Goal: Contribute content

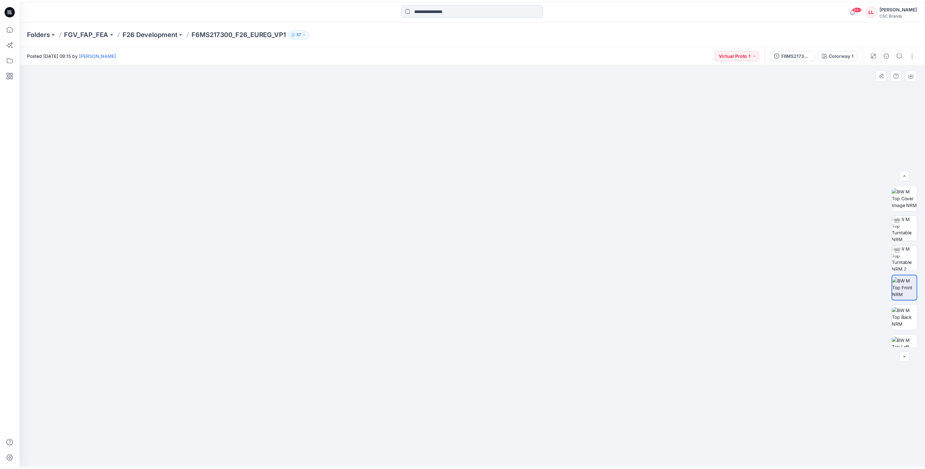
scroll to position [54, 0]
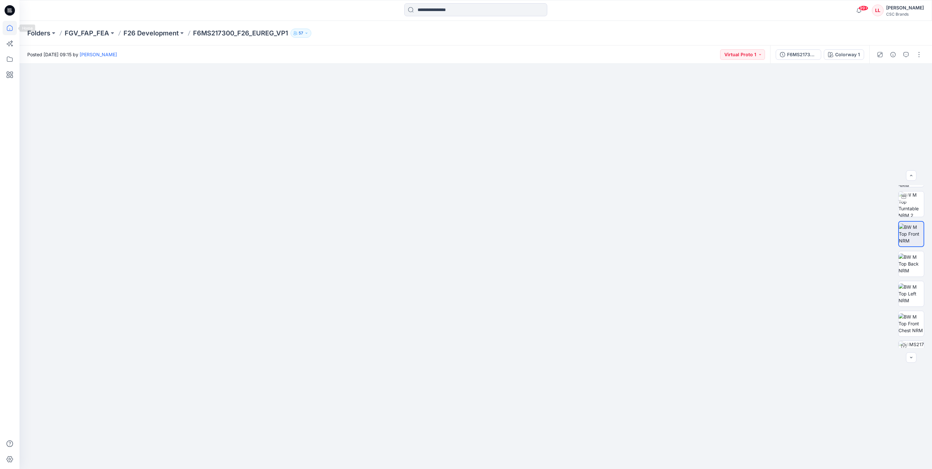
click at [5, 25] on icon at bounding box center [10, 28] width 14 height 14
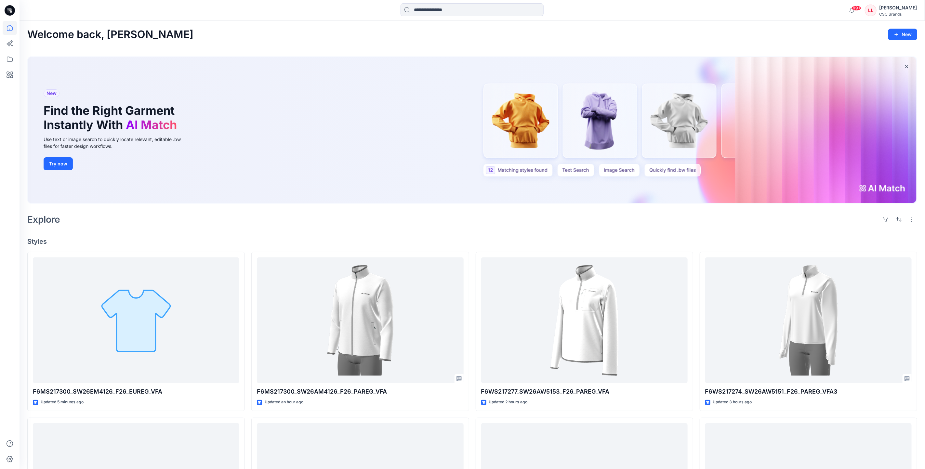
click at [348, 224] on div "Explore" at bounding box center [471, 220] width 889 height 16
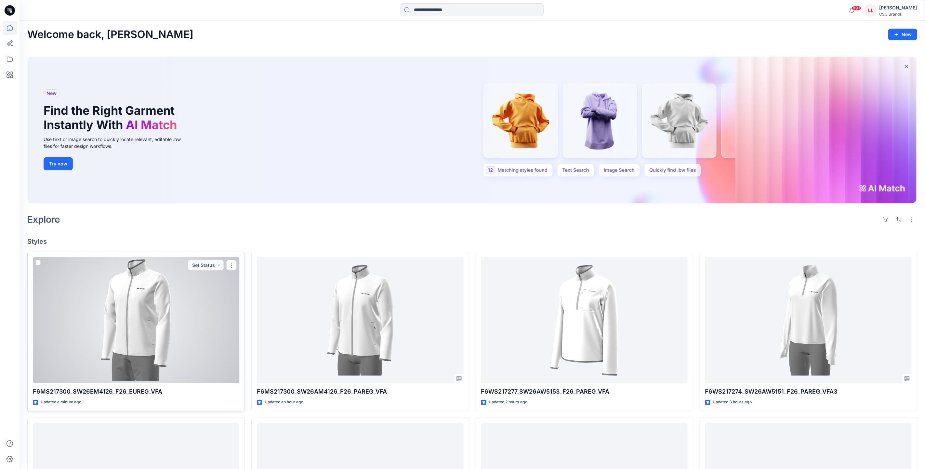
click at [198, 316] on div at bounding box center [136, 320] width 206 height 126
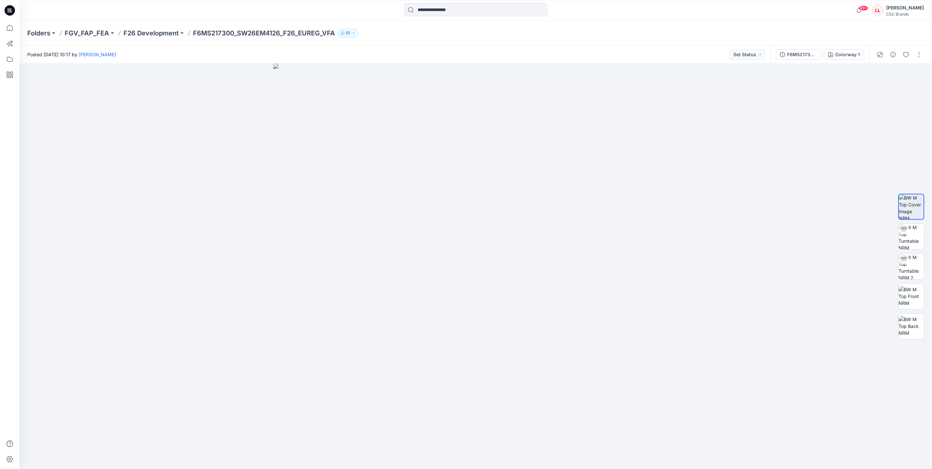
drag, startPoint x: 232, startPoint y: 11, endPoint x: 243, endPoint y: 11, distance: 10.7
click at [232, 11] on div at bounding box center [133, 10] width 228 height 14
click at [759, 54] on button "Set Status" at bounding box center [747, 54] width 36 height 10
click at [740, 124] on p "F/A Virtual" at bounding box center [730, 127] width 22 height 8
click at [918, 57] on button "button" at bounding box center [919, 54] width 10 height 10
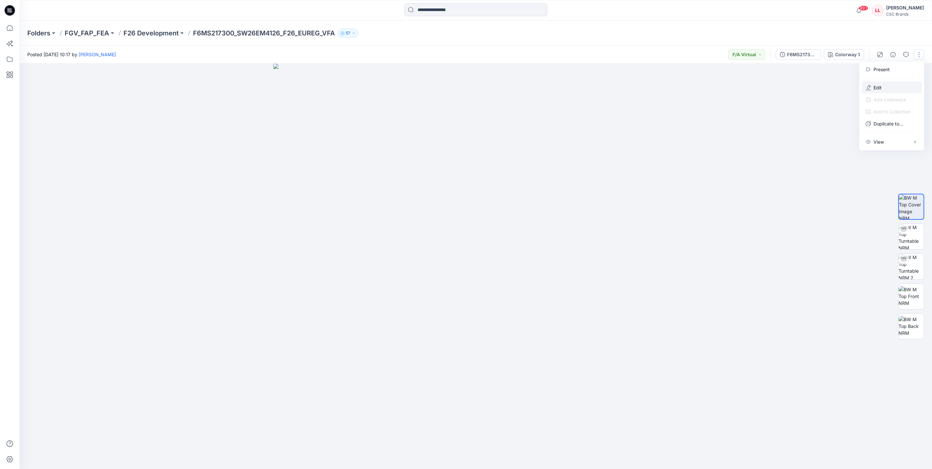
click at [874, 88] on p "Edit" at bounding box center [878, 87] width 8 height 7
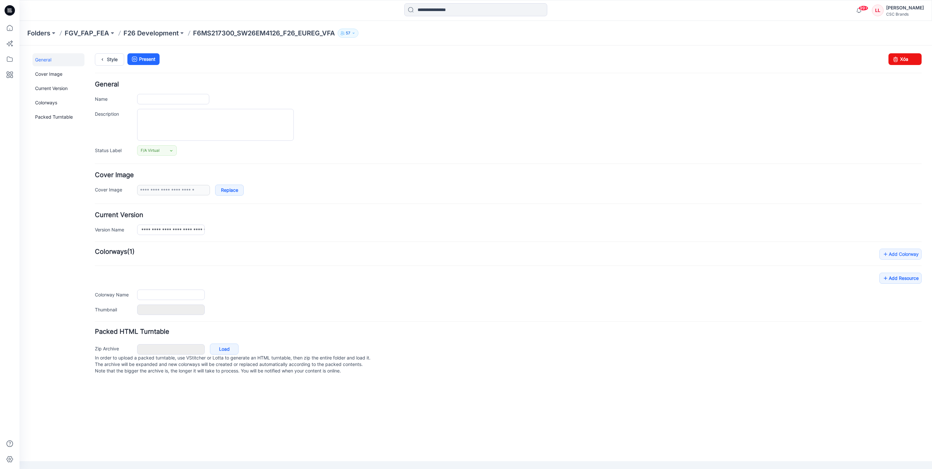
type input "**********"
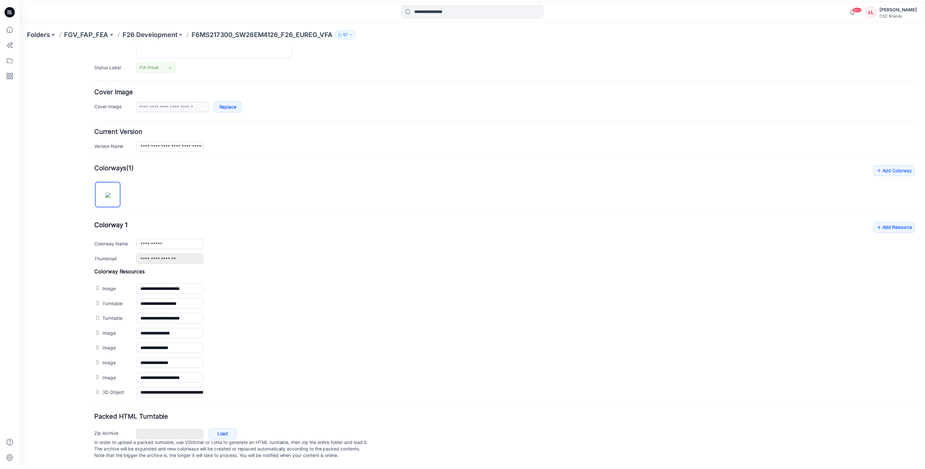
scroll to position [97, 0]
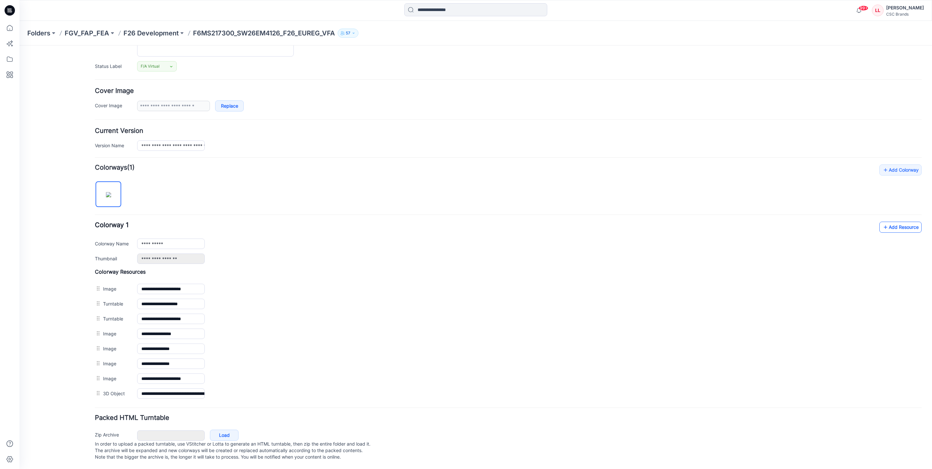
click at [887, 222] on link "Add Resource" at bounding box center [900, 227] width 42 height 11
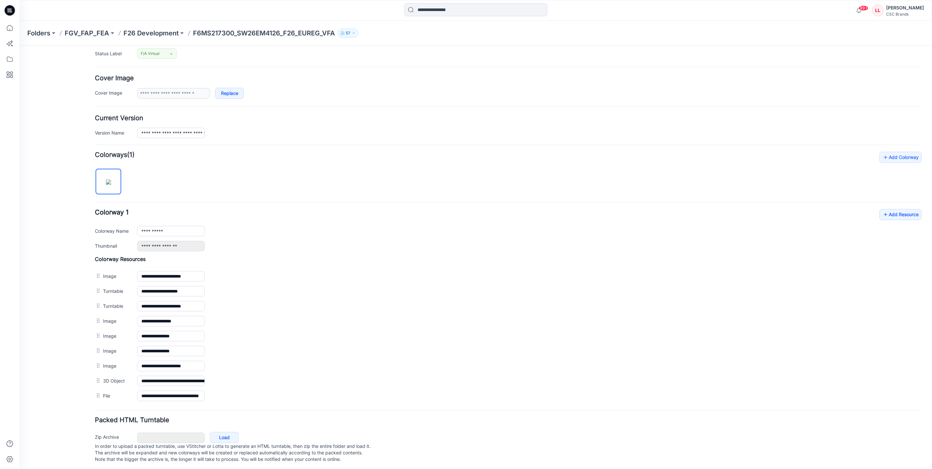
click at [269, 173] on div "**********" at bounding box center [508, 278] width 827 height 252
drag, startPoint x: 13, startPoint y: 30, endPoint x: 17, endPoint y: 34, distance: 5.5
click at [13, 30] on icon at bounding box center [10, 28] width 14 height 14
